Goal: Find specific page/section: Find specific page/section

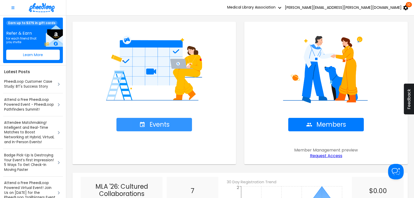
click at [156, 124] on span "Events" at bounding box center [154, 124] width 30 height 7
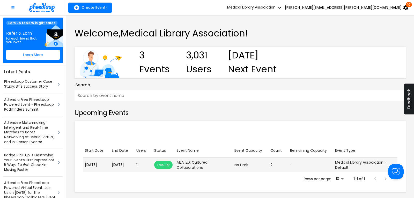
click at [109, 164] on td "Start Date [DATE]" at bounding box center [96, 165] width 27 height 14
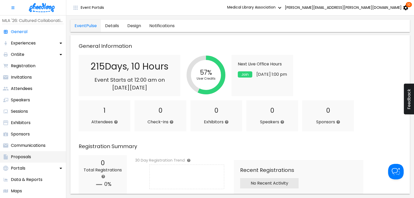
click at [27, 157] on p "Proposals" at bounding box center [21, 157] width 20 height 6
